Goal: Navigation & Orientation: Find specific page/section

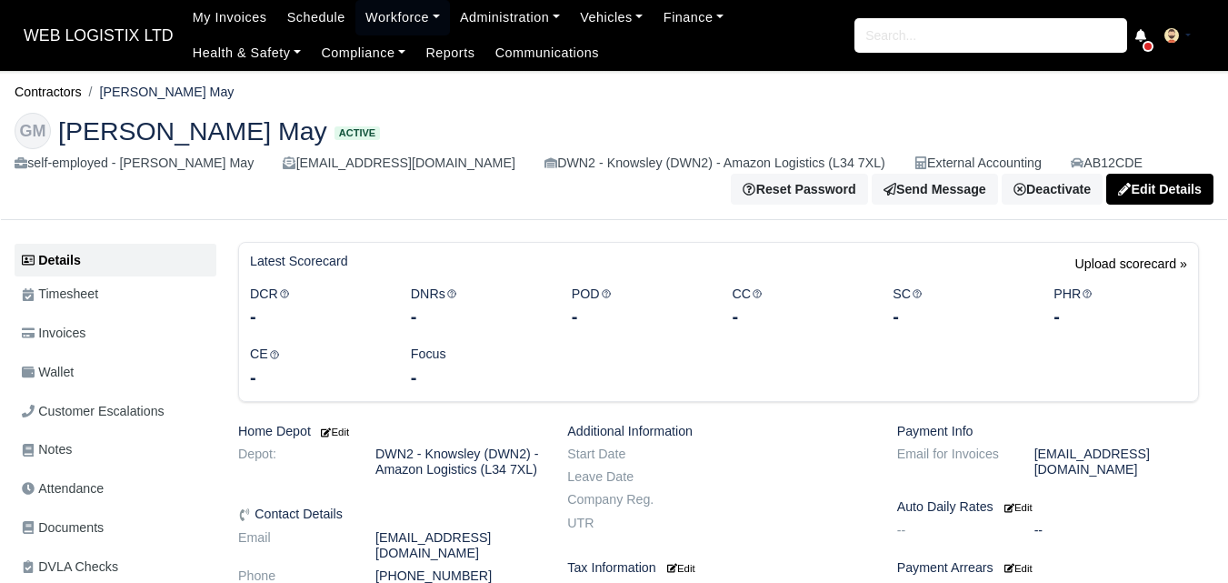
scroll to position [152, 0]
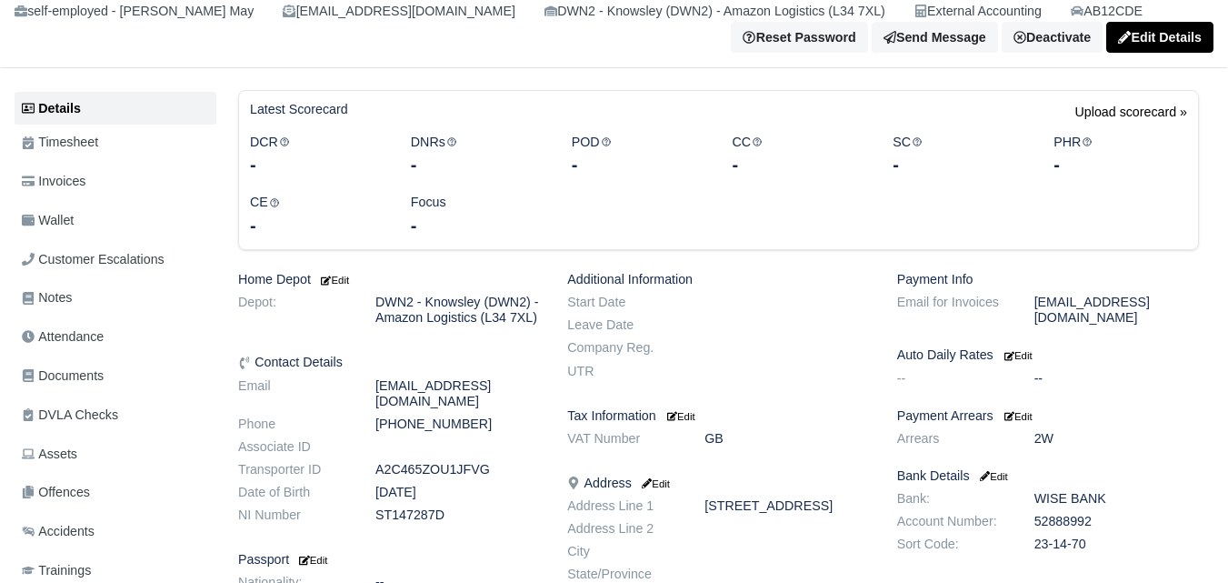
drag, startPoint x: 378, startPoint y: 406, endPoint x: 551, endPoint y: 410, distance: 172.8
click at [551, 409] on dd "[EMAIL_ADDRESS][DOMAIN_NAME]" at bounding box center [458, 393] width 192 height 31
copy dd "[EMAIL_ADDRESS][DOMAIN_NAME]"
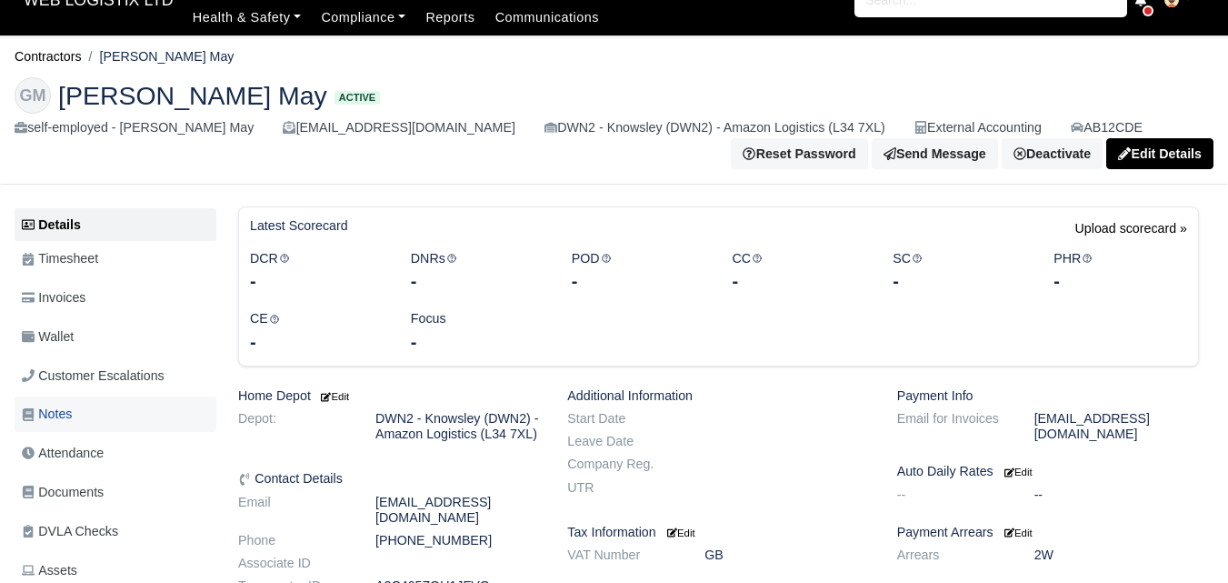
scroll to position [0, 0]
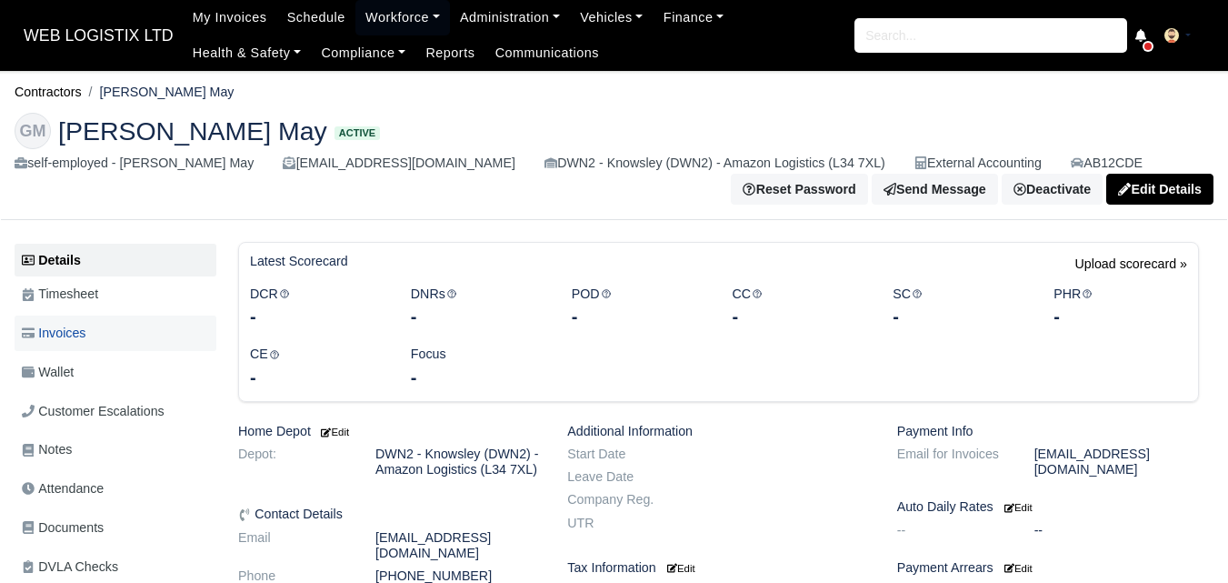
click at [63, 341] on span "Invoices" at bounding box center [54, 333] width 64 height 21
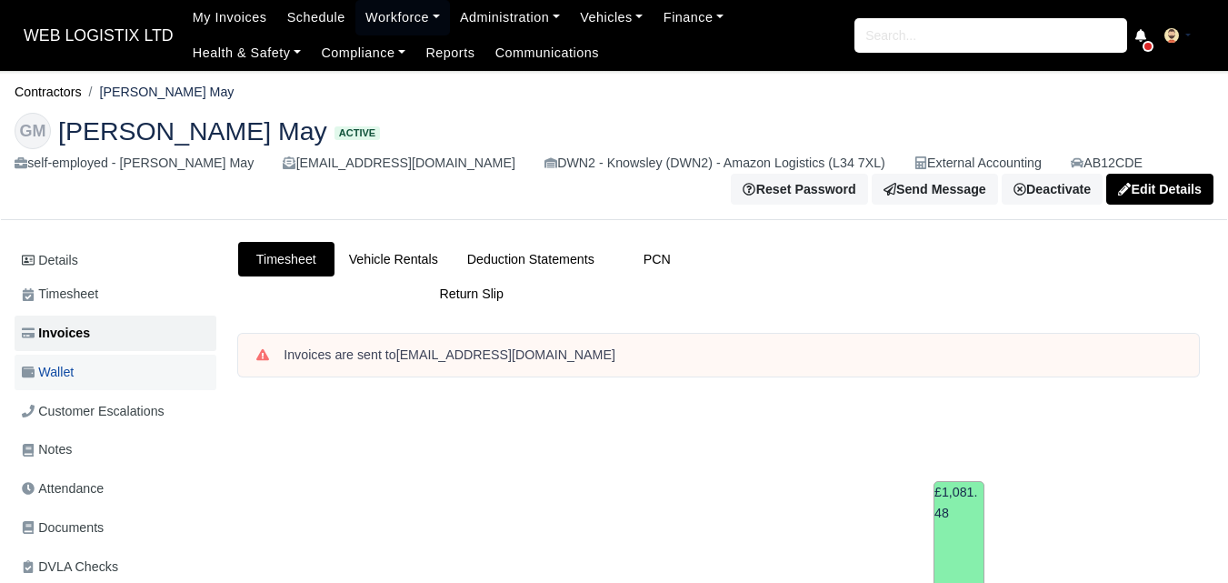
click at [65, 363] on link "Wallet" at bounding box center [116, 372] width 202 height 35
